Goal: Navigation & Orientation: Find specific page/section

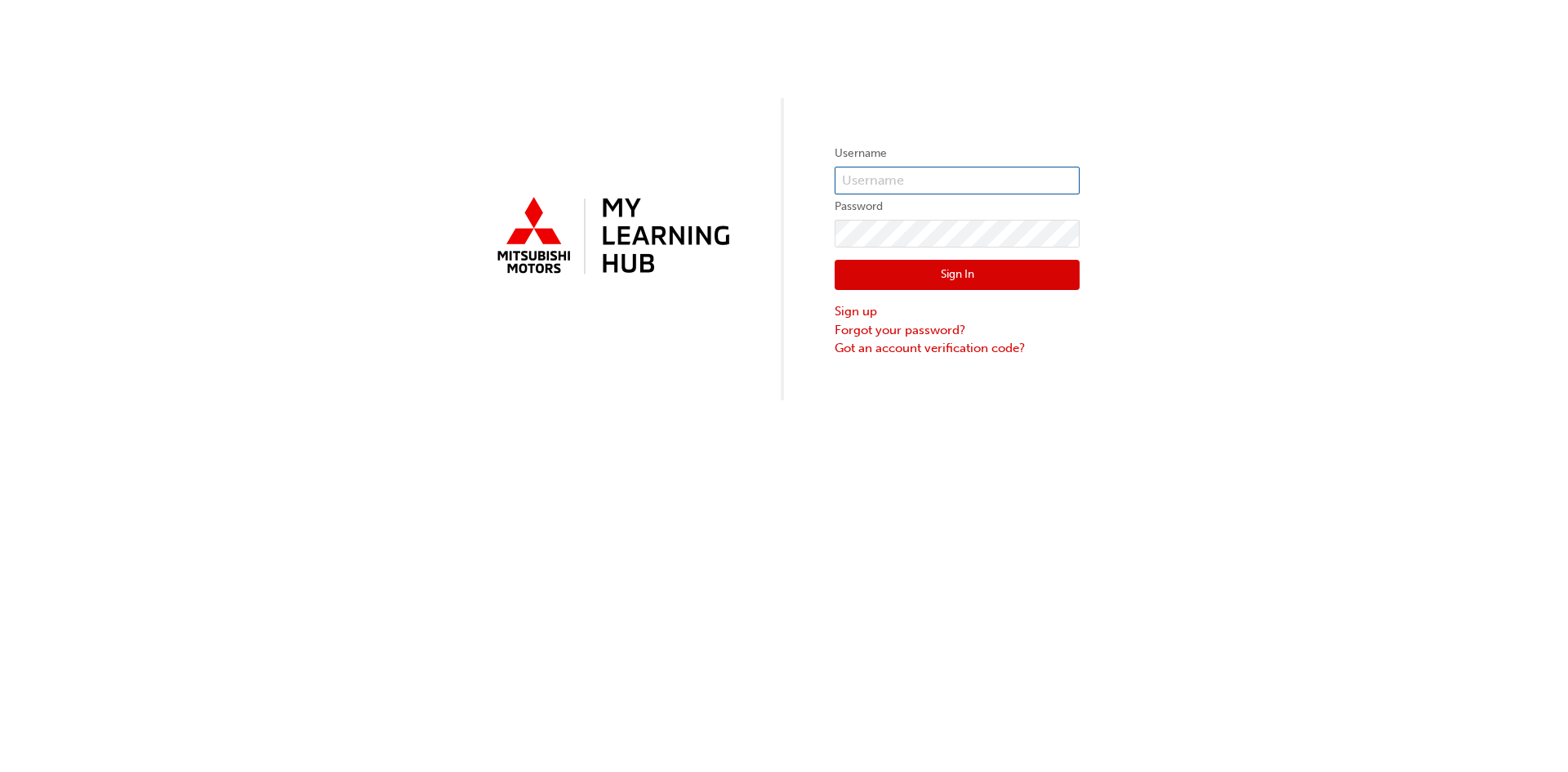
type input "[EMAIL_ADDRESS][DOMAIN_NAME]"
click at [856, 289] on div "Sign In Sign up Forgot your password? Got an account verification code?" at bounding box center [957, 303] width 245 height 110
click at [946, 271] on button "Sign In" at bounding box center [957, 276] width 245 height 31
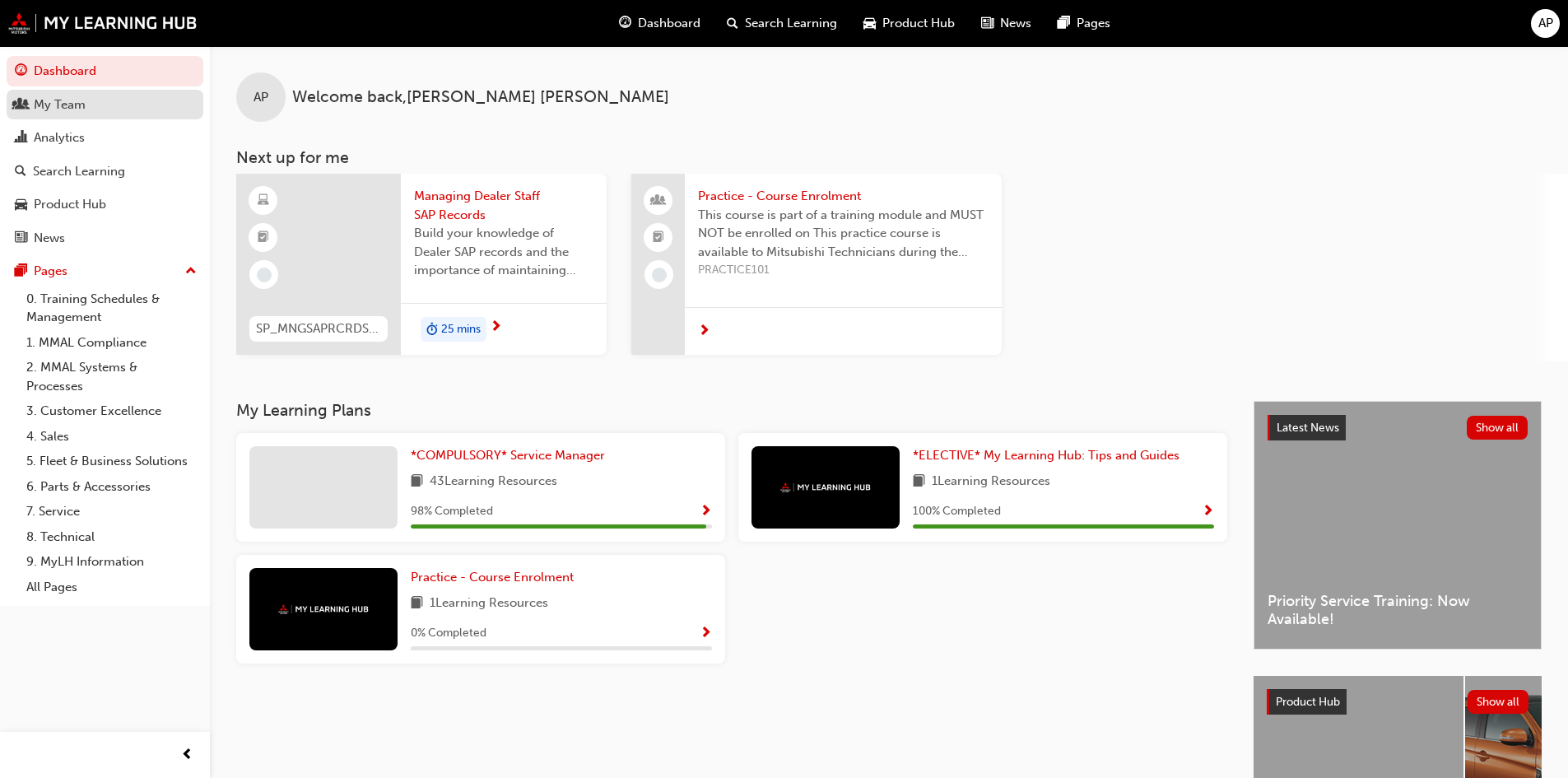
click at [59, 116] on link "My Team" at bounding box center [105, 105] width 197 height 31
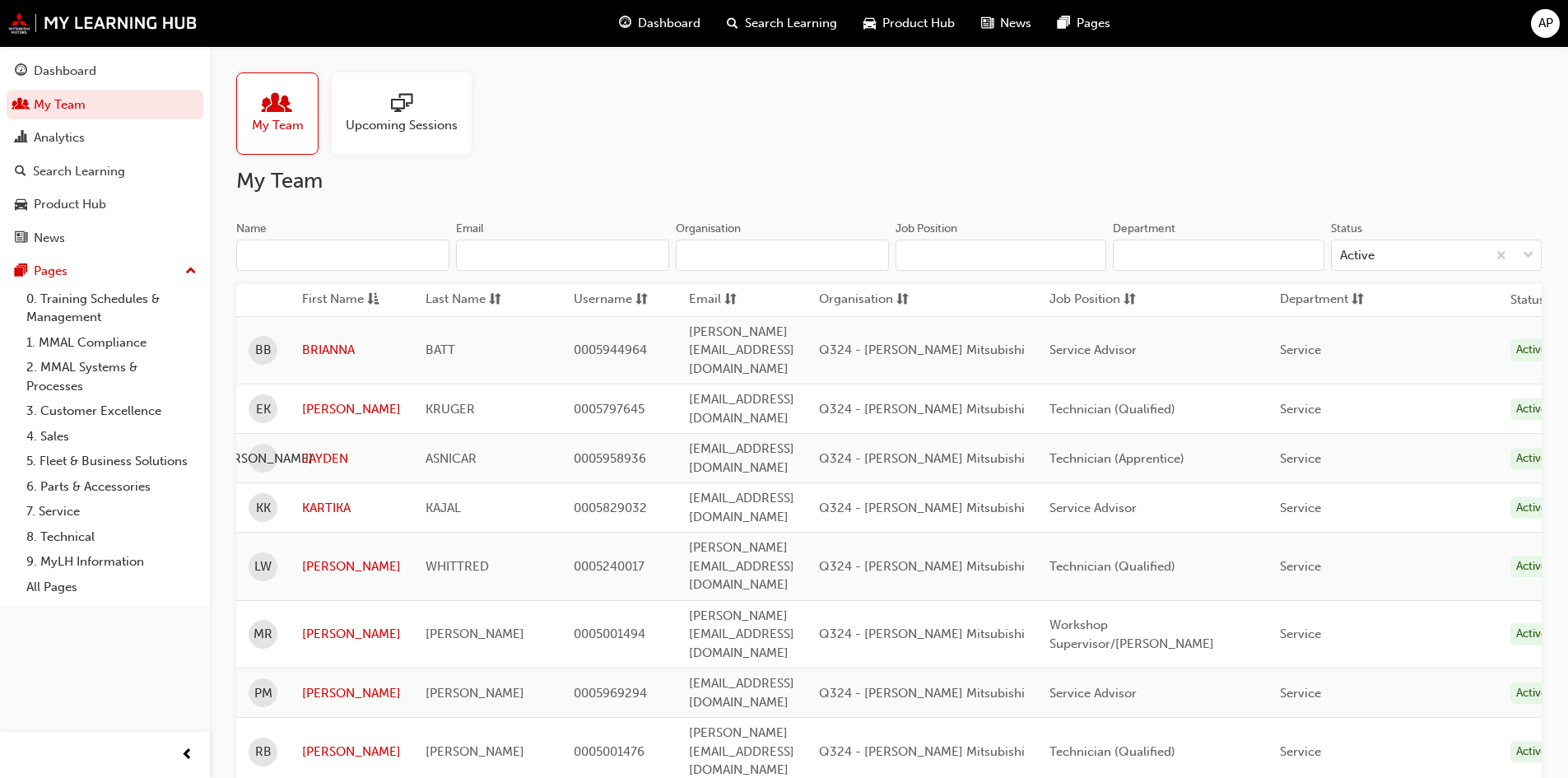
click at [382, 100] on div at bounding box center [402, 105] width 112 height 23
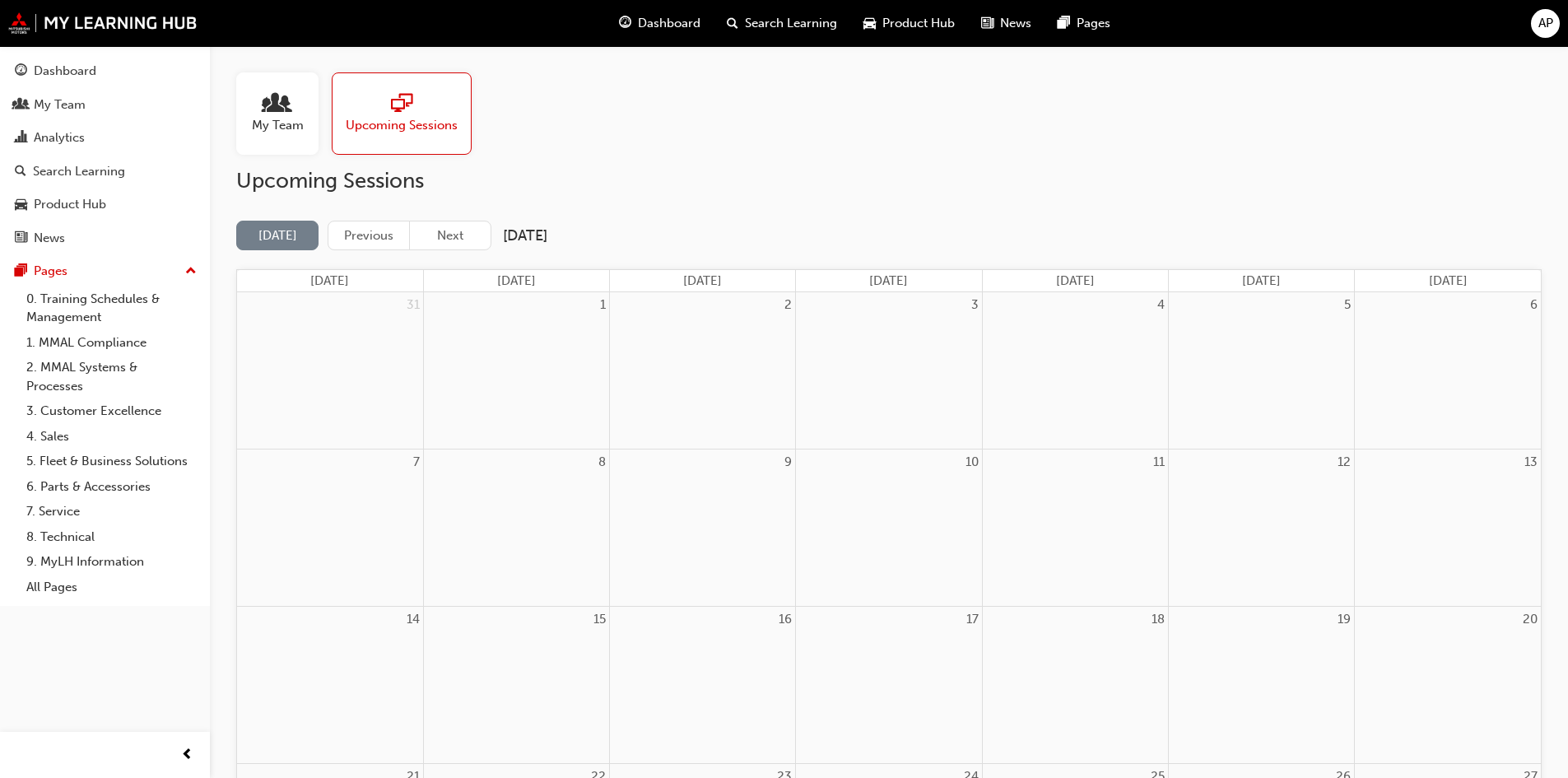
click at [492, 362] on div "1" at bounding box center [516, 370] width 185 height 156
click at [280, 147] on div "My Team" at bounding box center [277, 113] width 82 height 82
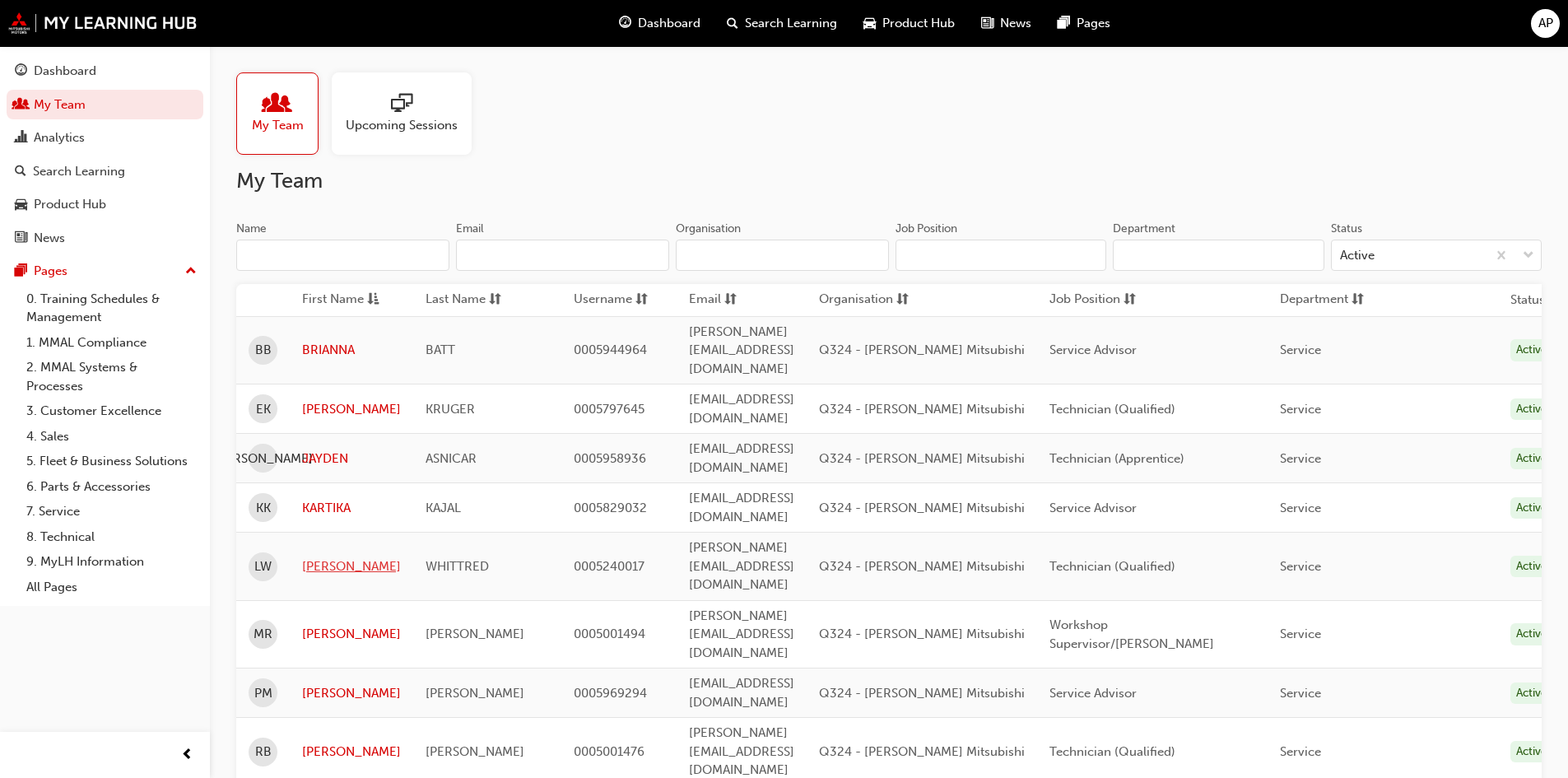
click at [319, 557] on link "[PERSON_NAME]" at bounding box center [351, 566] width 99 height 19
